Goal: Navigation & Orientation: Find specific page/section

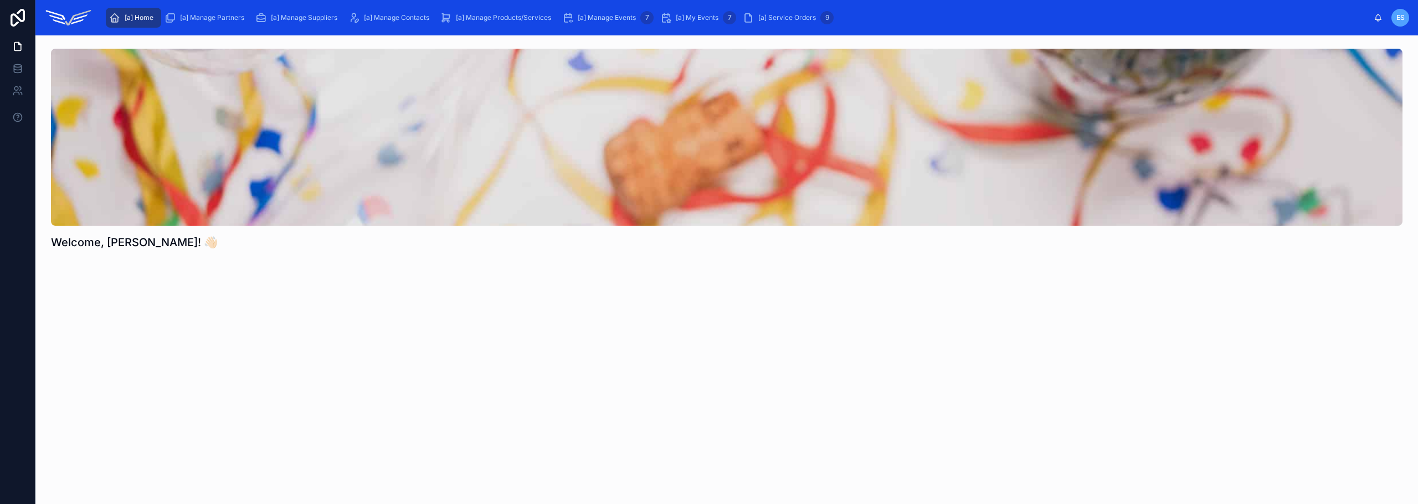
click at [389, 22] on div "[a] Manage Contacts" at bounding box center [390, 18] width 85 height 18
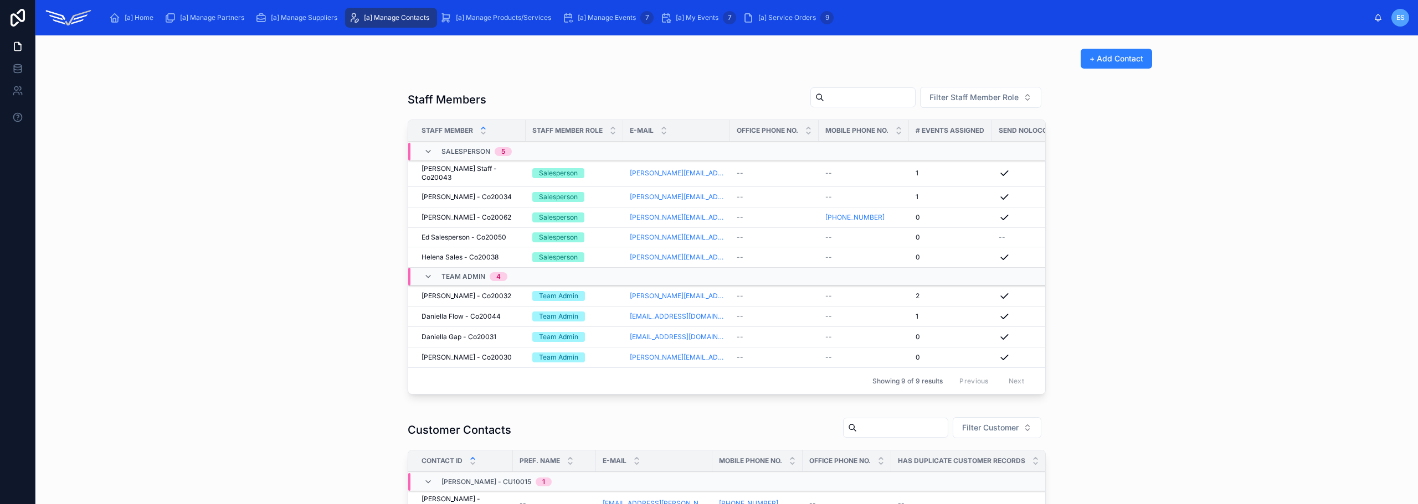
click at [490, 12] on div "[a] Manage Products/Services" at bounding box center [497, 18] width 115 height 18
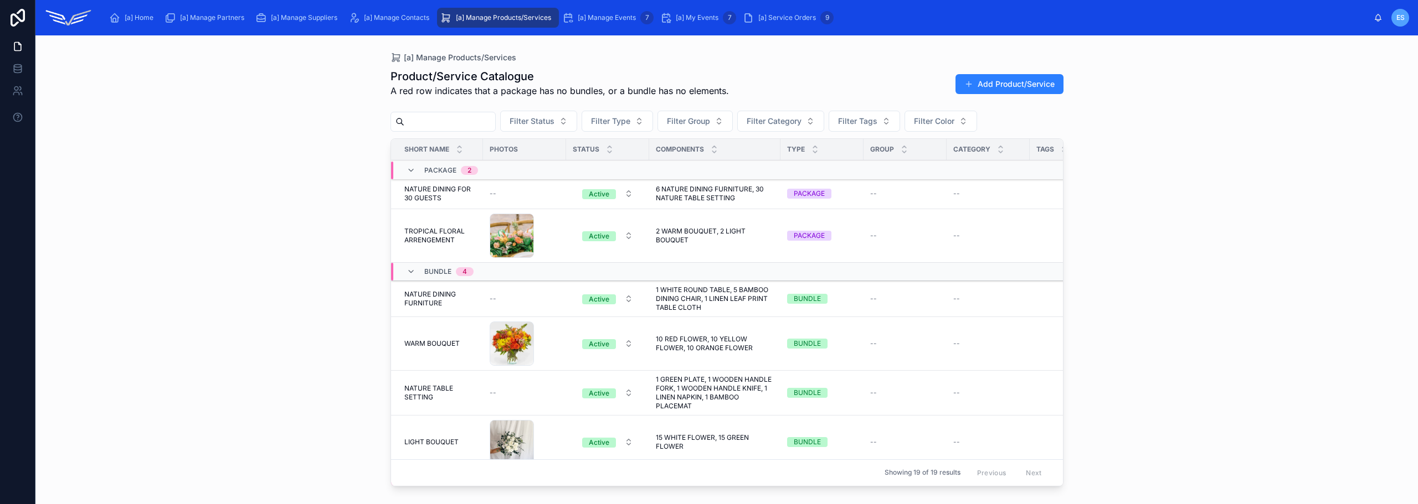
click at [609, 12] on div "[a] Manage Events 7" at bounding box center [607, 18] width 91 height 18
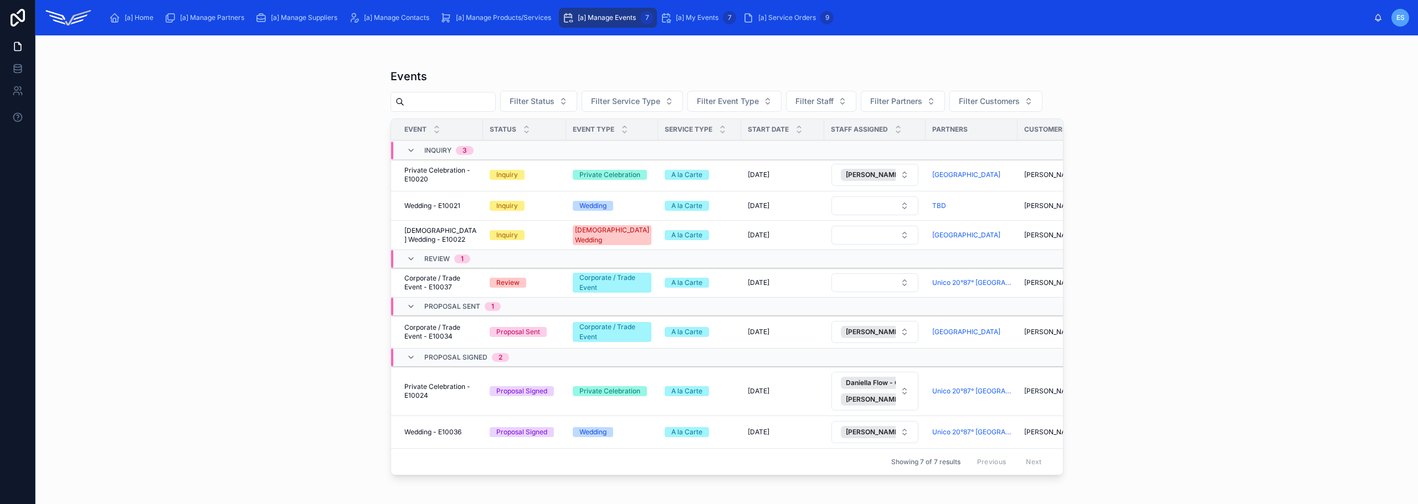
click at [705, 16] on span "[a] My Events" at bounding box center [697, 17] width 43 height 9
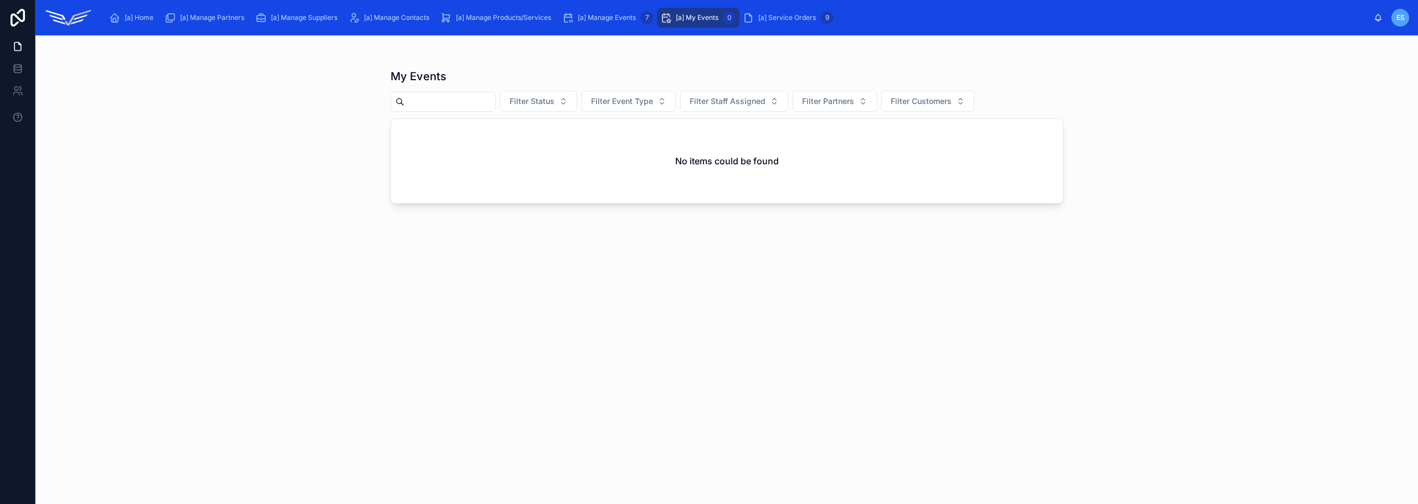
click at [772, 16] on span "[a] Service Orders" at bounding box center [787, 17] width 58 height 9
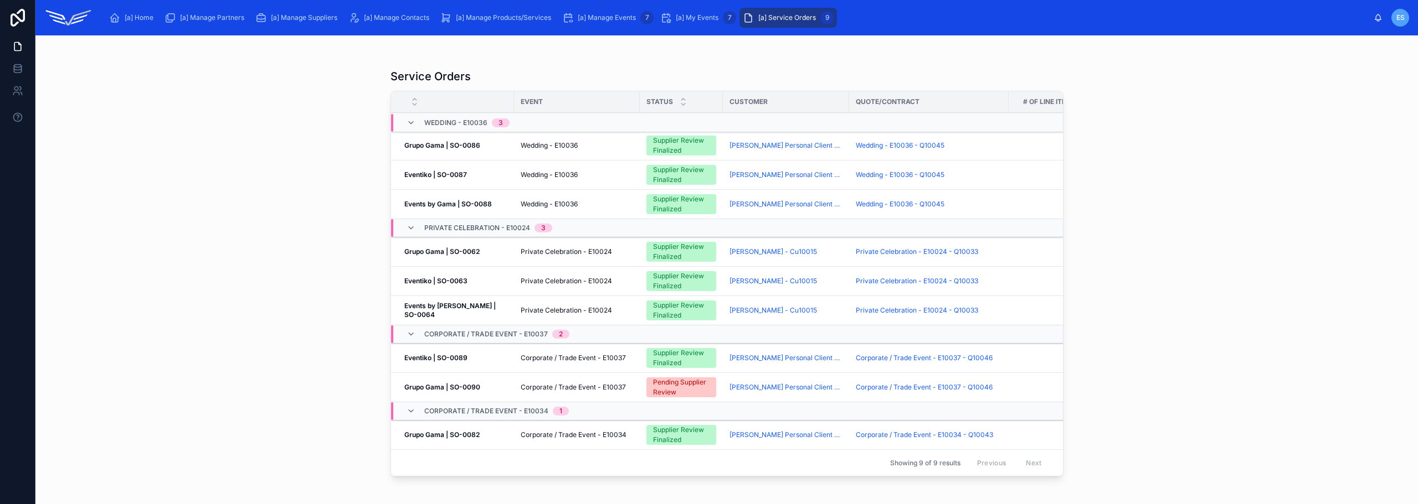
click at [125, 17] on span "[a] Home" at bounding box center [139, 17] width 29 height 9
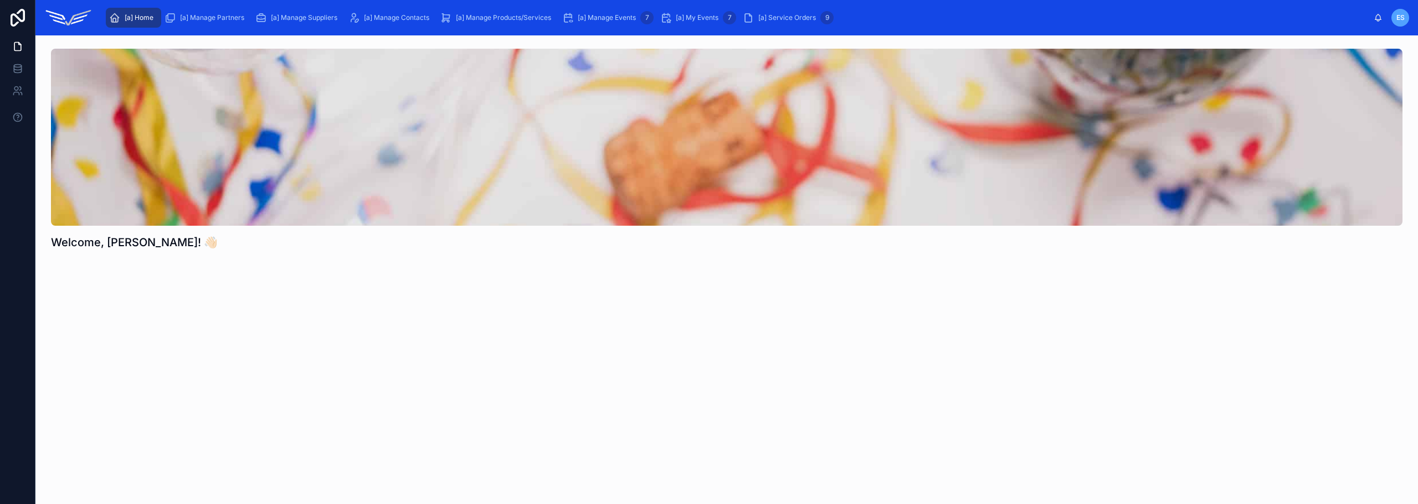
drag, startPoint x: 244, startPoint y: 297, endPoint x: 251, endPoint y: 295, distance: 7.0
click at [244, 297] on div "Welcome, [PERSON_NAME]! 👋🏻" at bounding box center [726, 180] width 1382 height 290
